Goal: Task Accomplishment & Management: Use online tool/utility

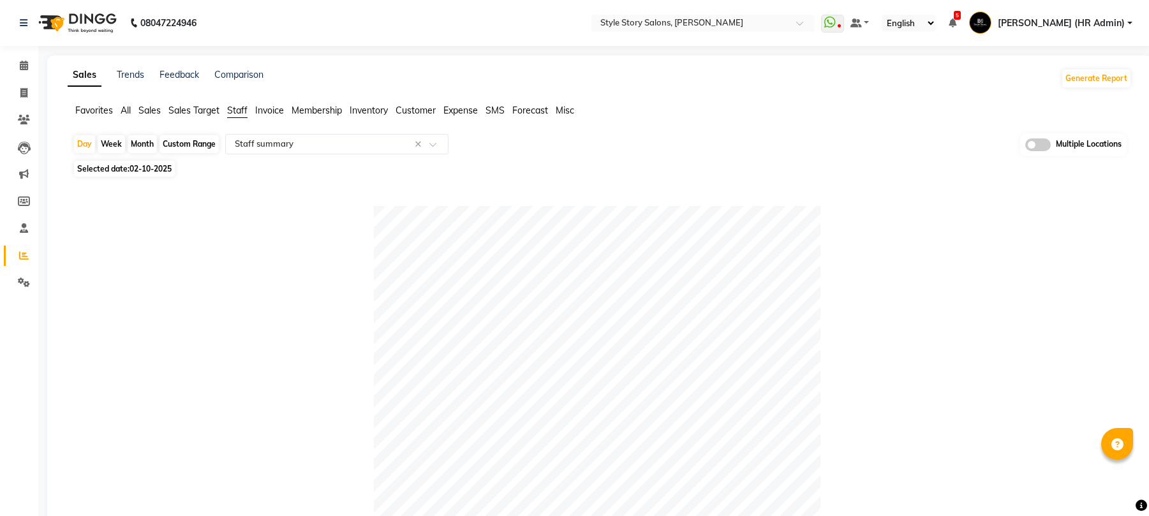
select select "full_report"
select select "csv"
click at [67, 32] on img at bounding box center [76, 23] width 87 height 36
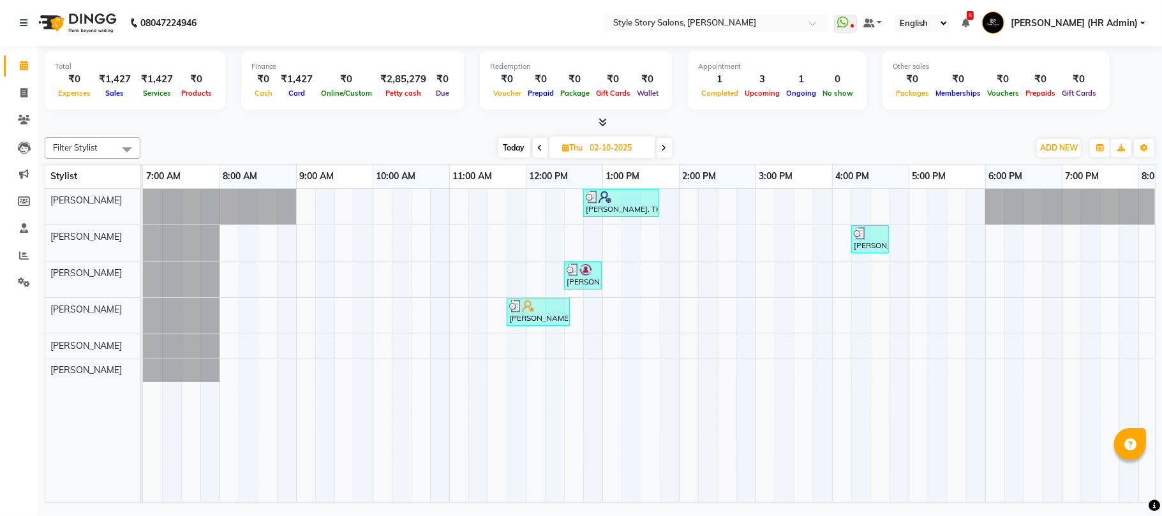
click at [516, 158] on div "Filter Stylist Select All Arshad Ansari Priyanka Singh Ritesh Shrivas Sonali Sa…" at bounding box center [600, 148] width 1111 height 22
click at [516, 144] on span "Today" at bounding box center [514, 148] width 32 height 20
type input "03-10-2025"
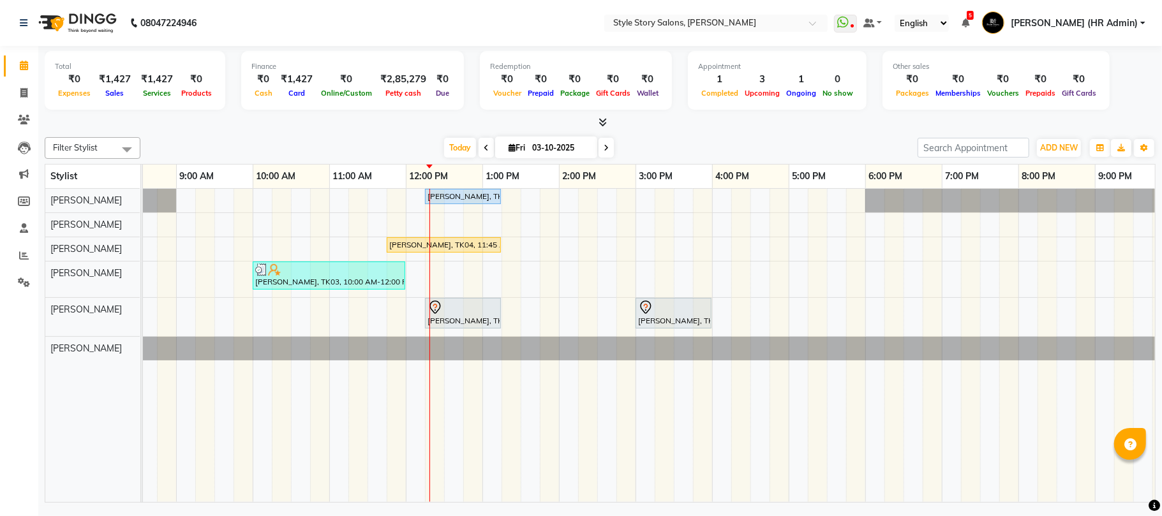
scroll to position [0, 111]
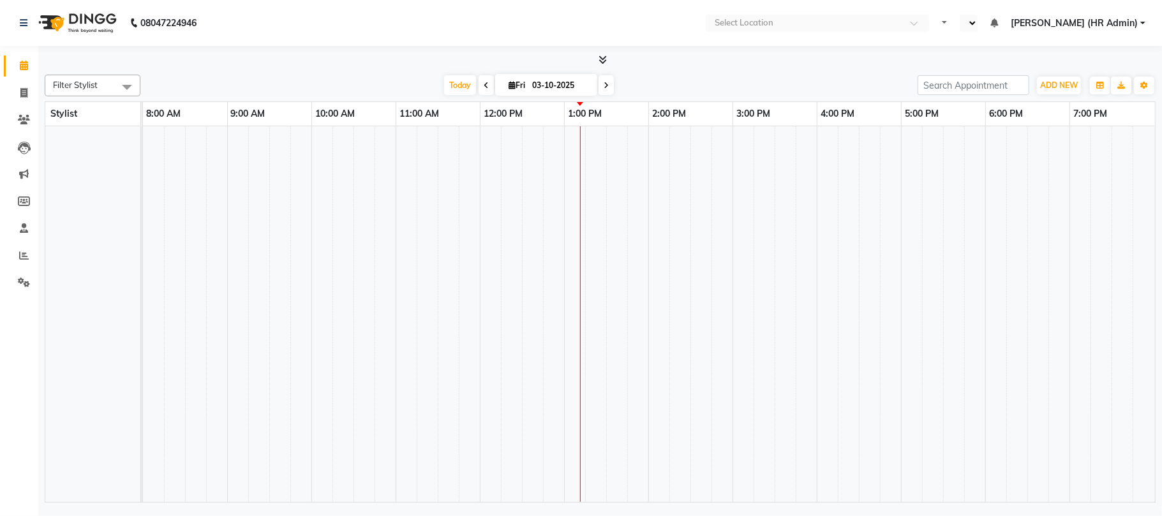
select select "en"
